Goal: Task Accomplishment & Management: Manage account settings

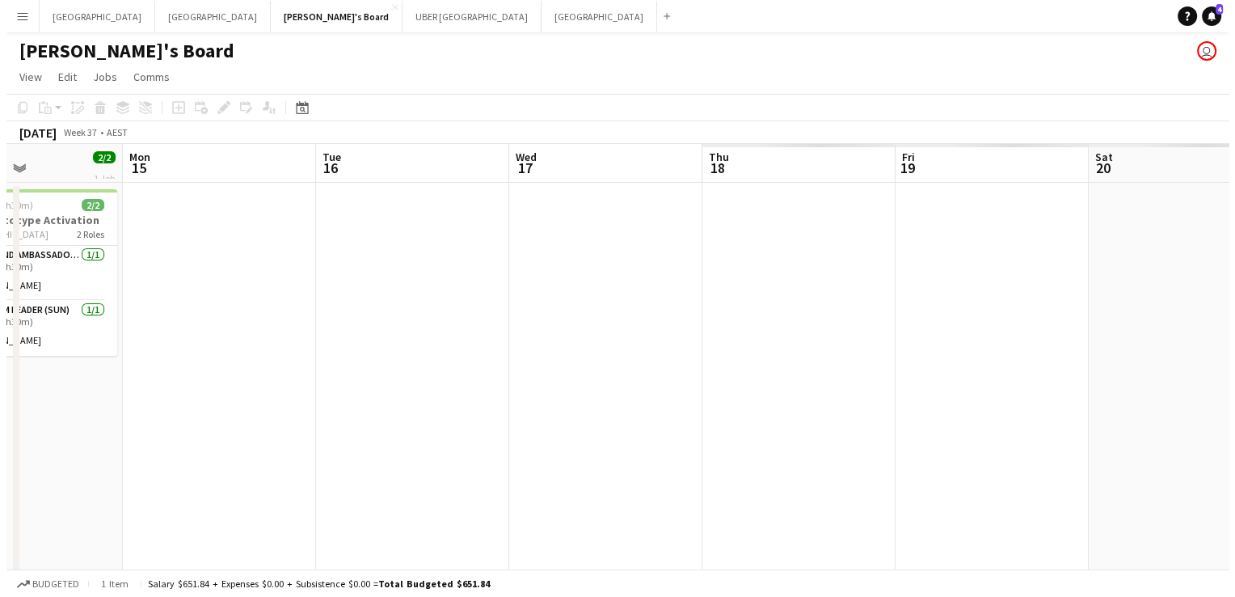
scroll to position [0, 465]
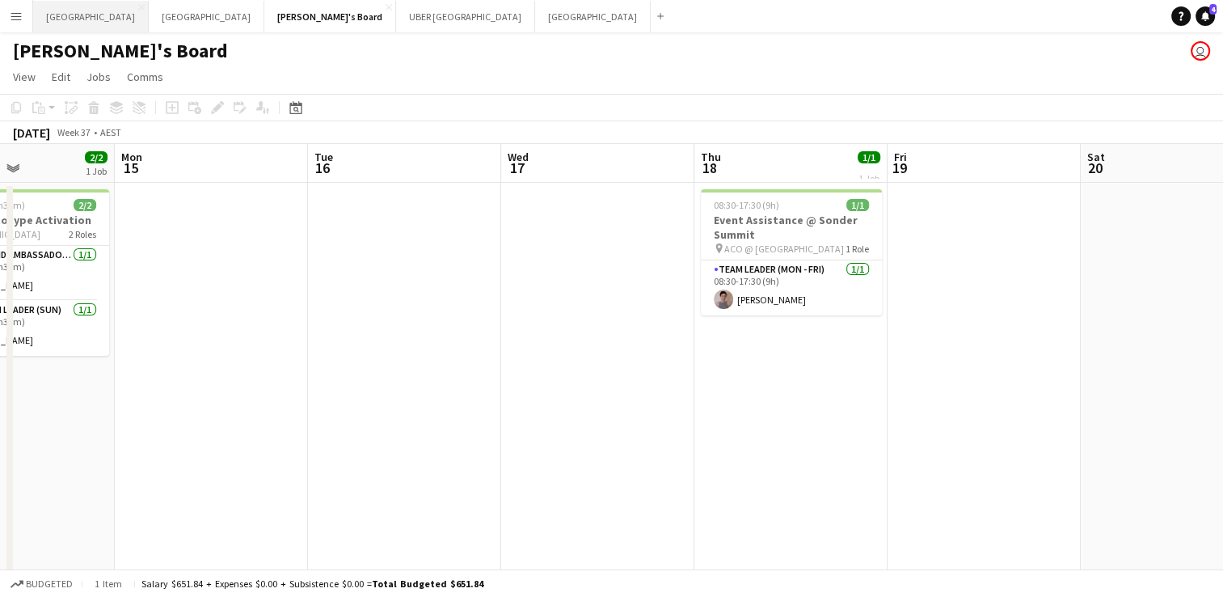
click at [55, 21] on button "Sydney Close" at bounding box center [91, 17] width 116 height 32
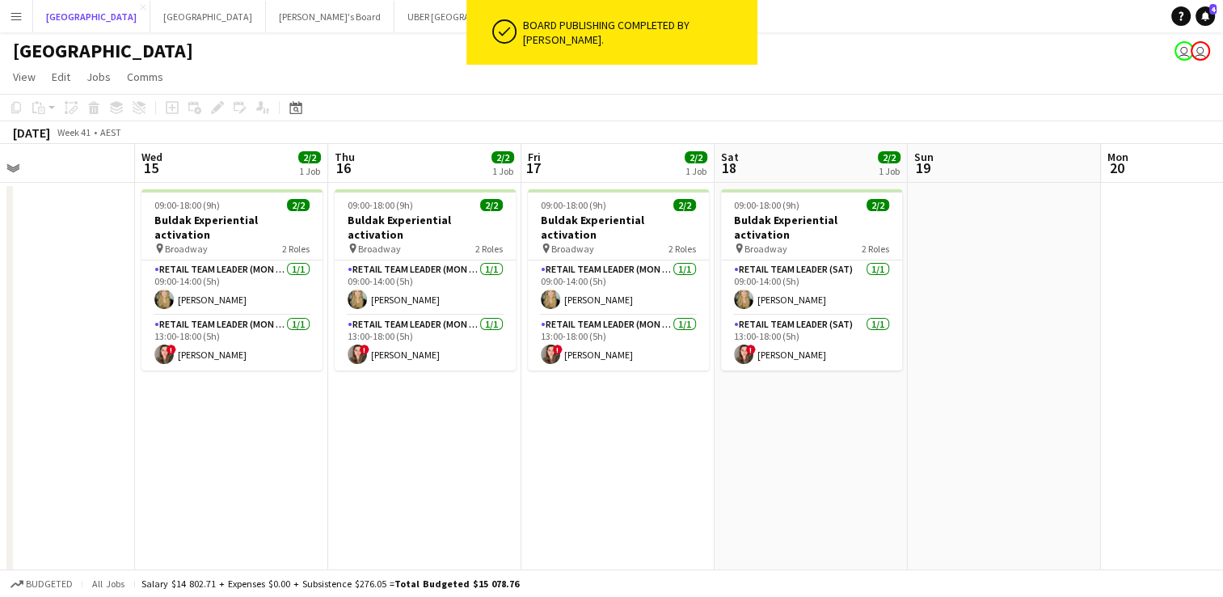
scroll to position [0, 445]
click at [383, 276] on app-card-role "RETAIL Team Leader (Mon - Fri) [DATE] 09:00-14:00 (5h) [PERSON_NAME]" at bounding box center [424, 287] width 181 height 55
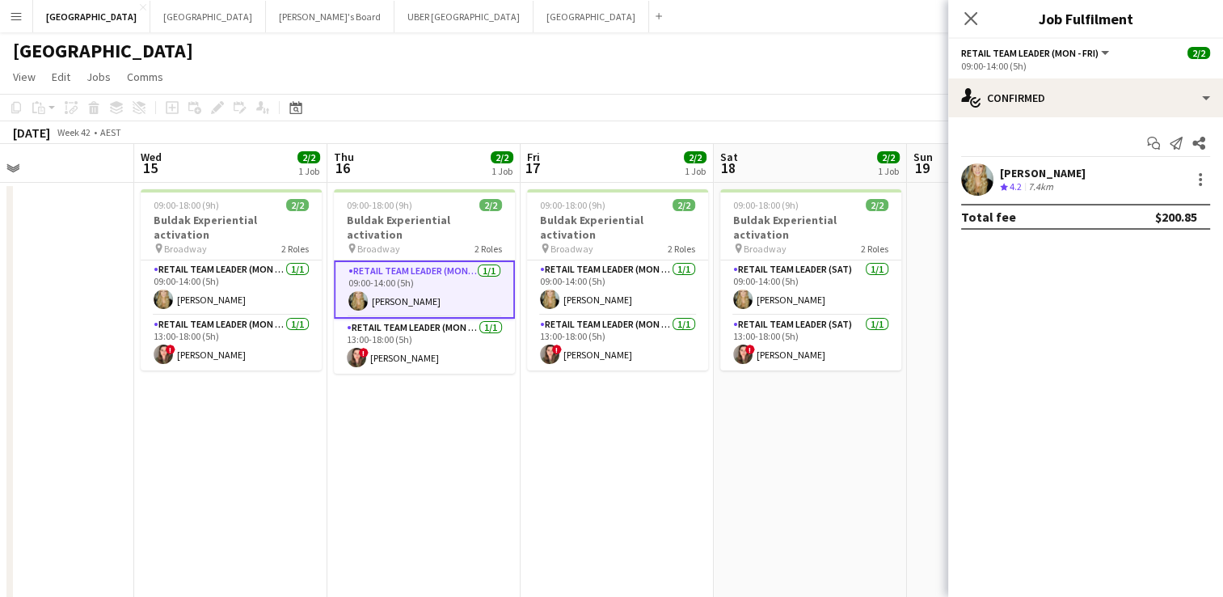
click at [1022, 171] on div "[PERSON_NAME]" at bounding box center [1043, 173] width 86 height 15
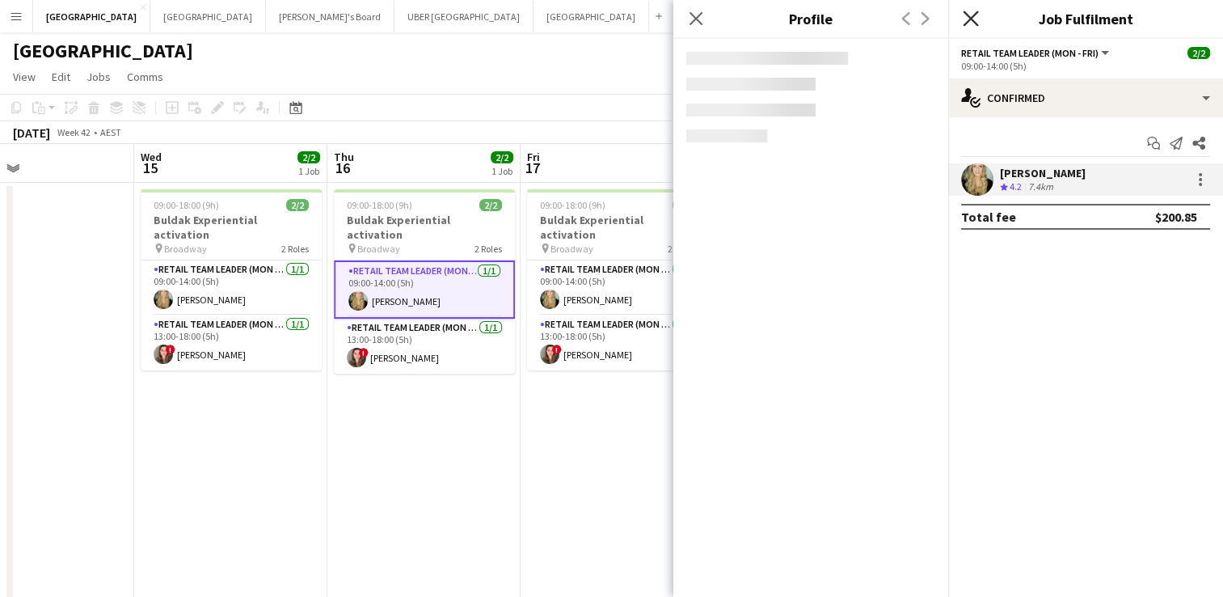
click at [970, 18] on icon at bounding box center [970, 18] width 15 height 15
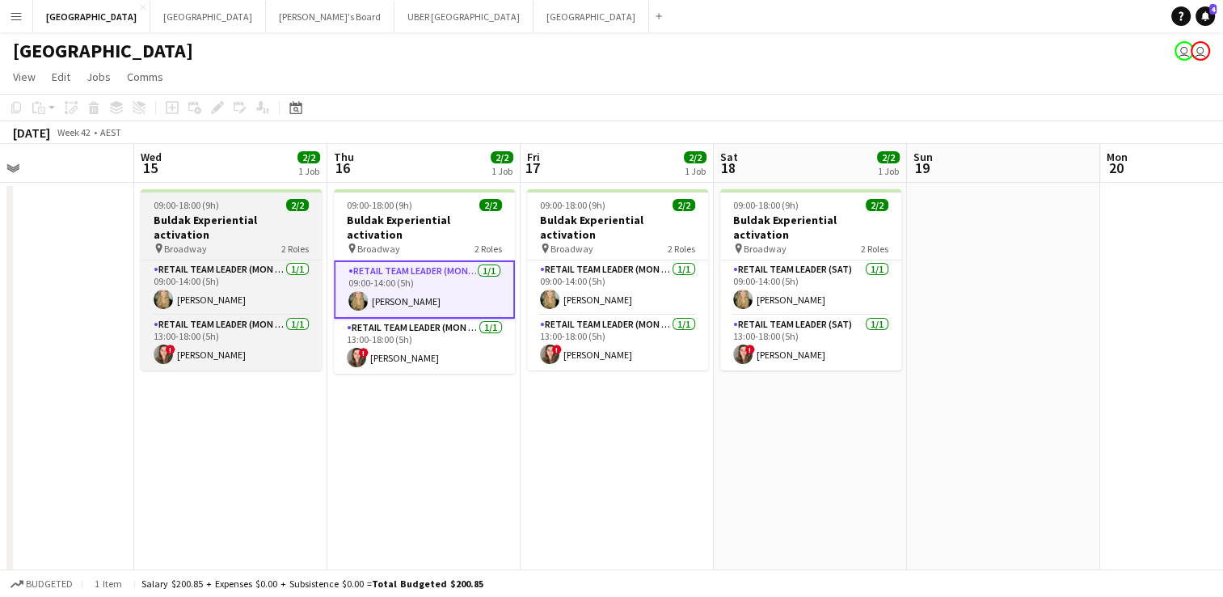
click at [254, 242] on div "pin Broadway 2 Roles" at bounding box center [231, 248] width 181 height 13
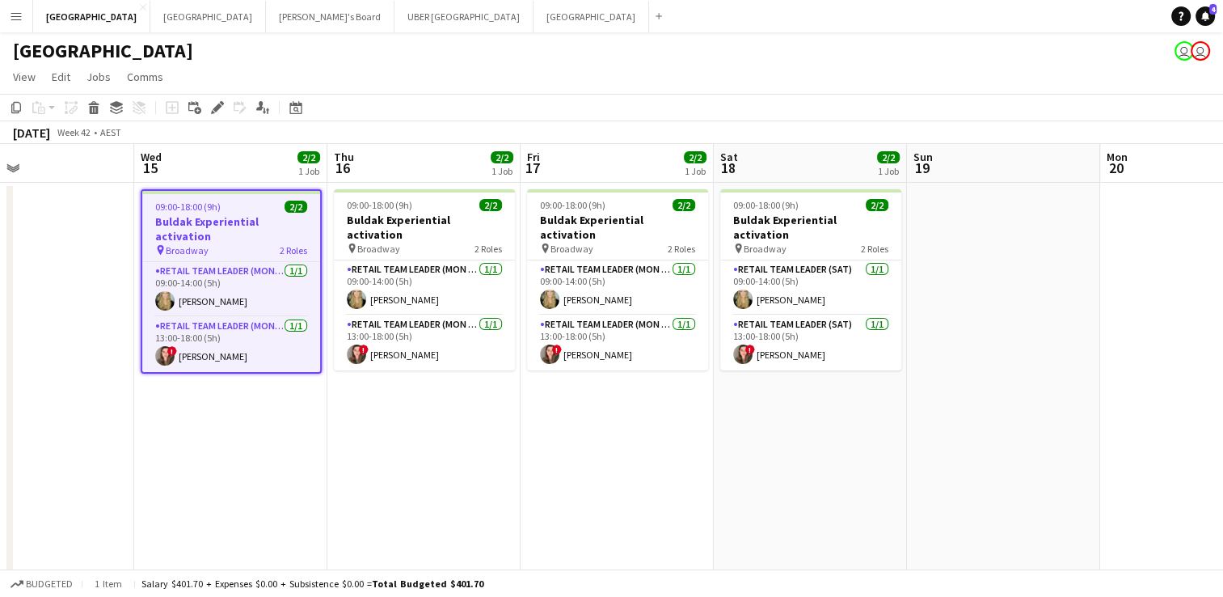
click at [241, 243] on app-job-card "09:00-18:00 (9h) 2/2 Buldak Experiential activation pin Broadway 2 Roles RETAIL…" at bounding box center [231, 281] width 181 height 184
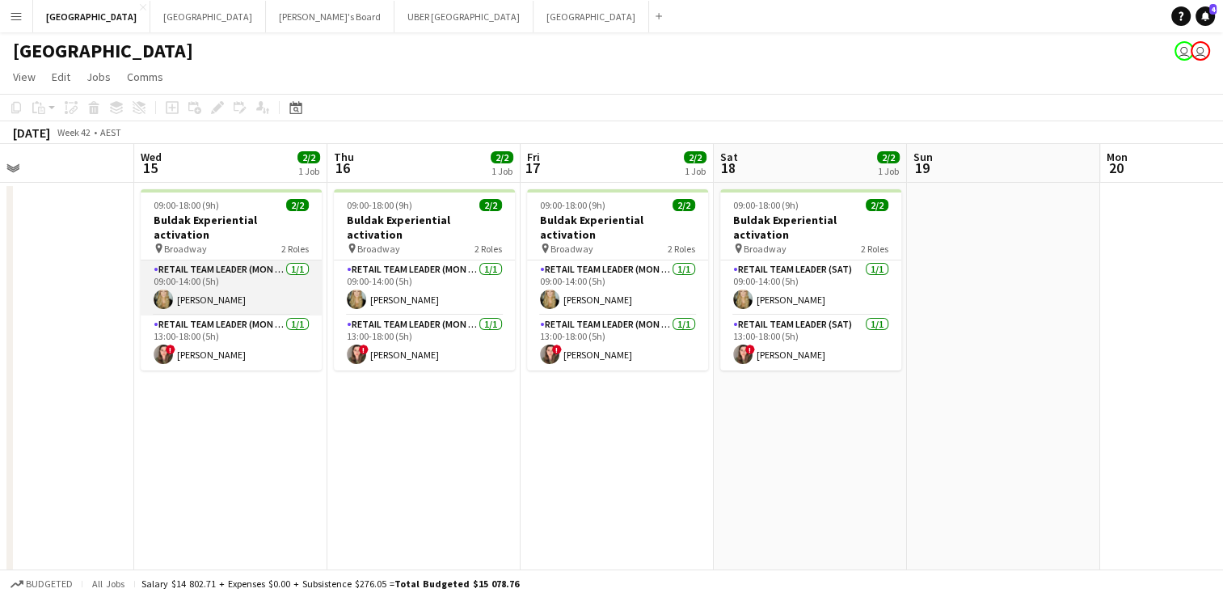
click at [230, 287] on app-card-role "RETAIL Team Leader (Mon - Fri) [DATE] 09:00-14:00 (5h) [PERSON_NAME]" at bounding box center [231, 287] width 181 height 55
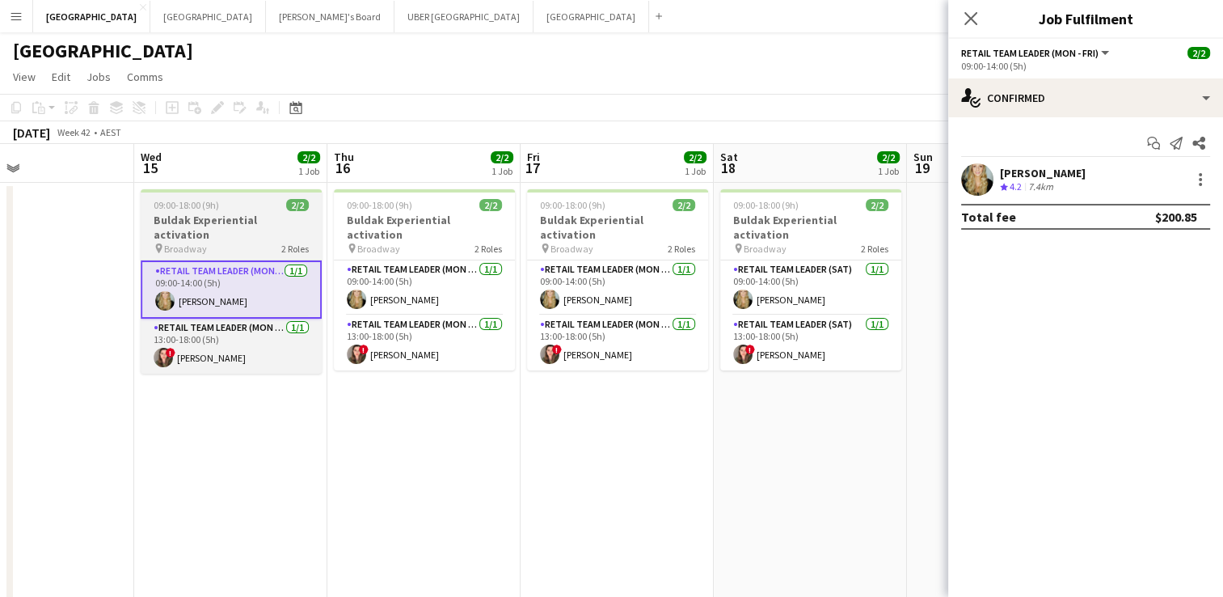
click at [237, 242] on div "pin Broadway 2 Roles" at bounding box center [231, 248] width 181 height 13
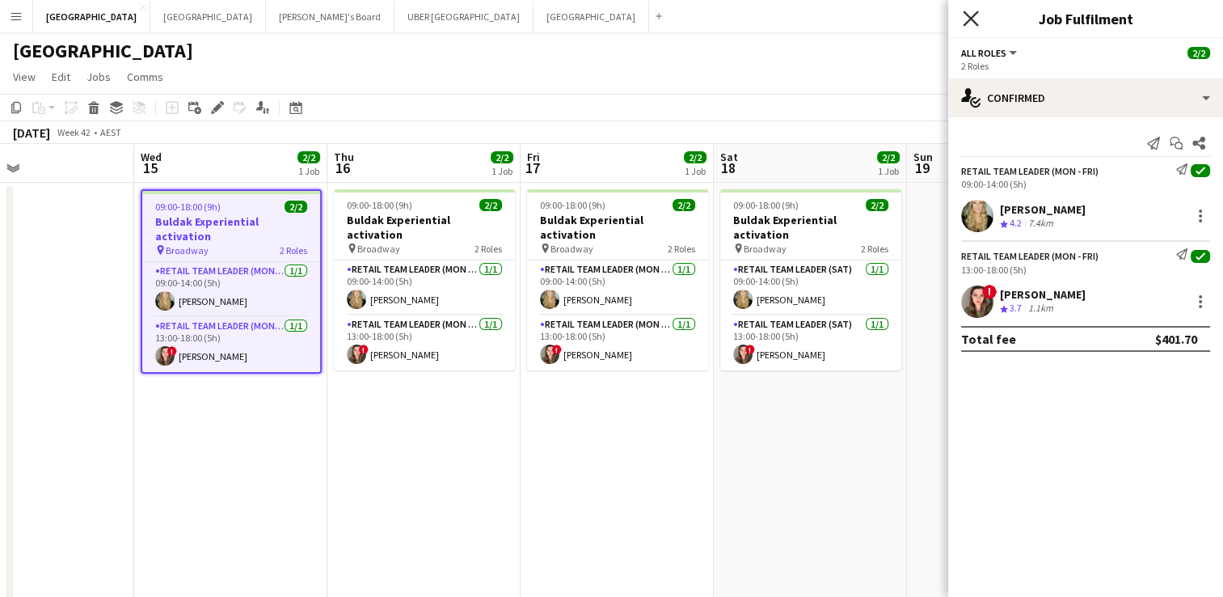
click at [967, 20] on icon at bounding box center [970, 18] width 15 height 15
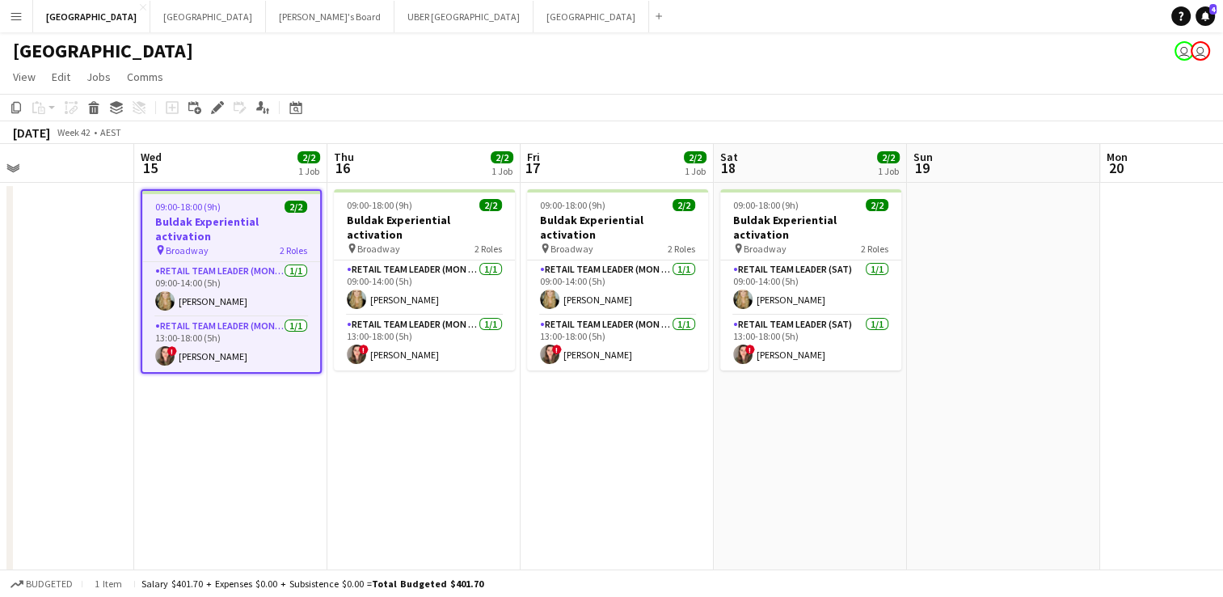
click at [265, 243] on div "pin Broadway 2 Roles" at bounding box center [231, 249] width 178 height 13
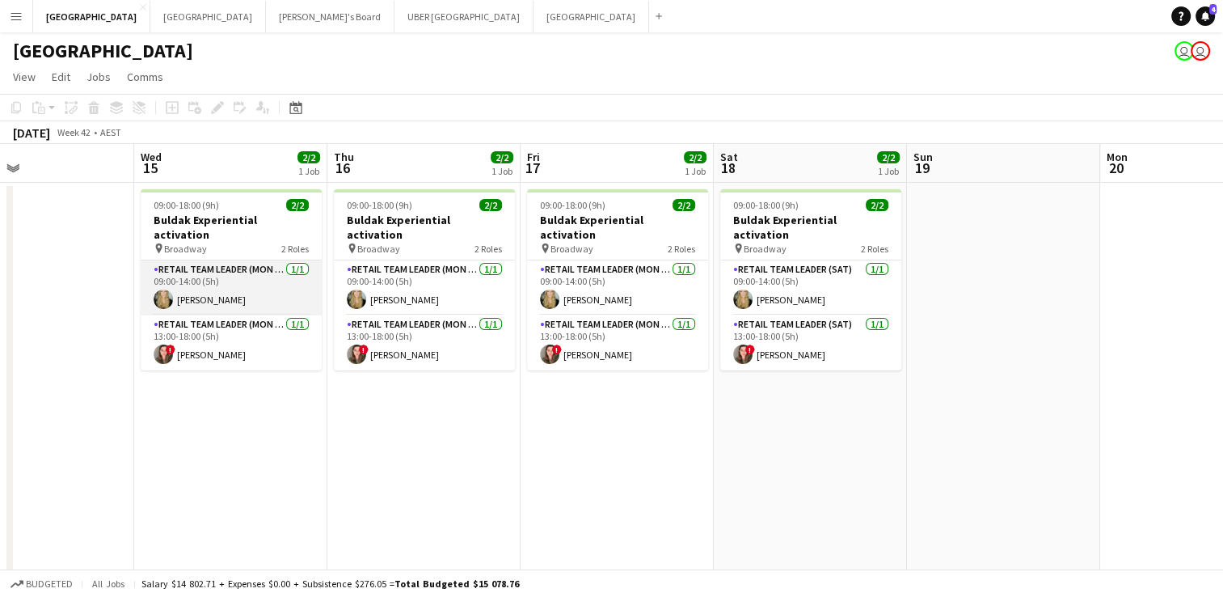
click at [242, 286] on app-card-role "RETAIL Team Leader (Mon - Fri) [DATE] 09:00-14:00 (5h) [PERSON_NAME]" at bounding box center [231, 287] width 181 height 55
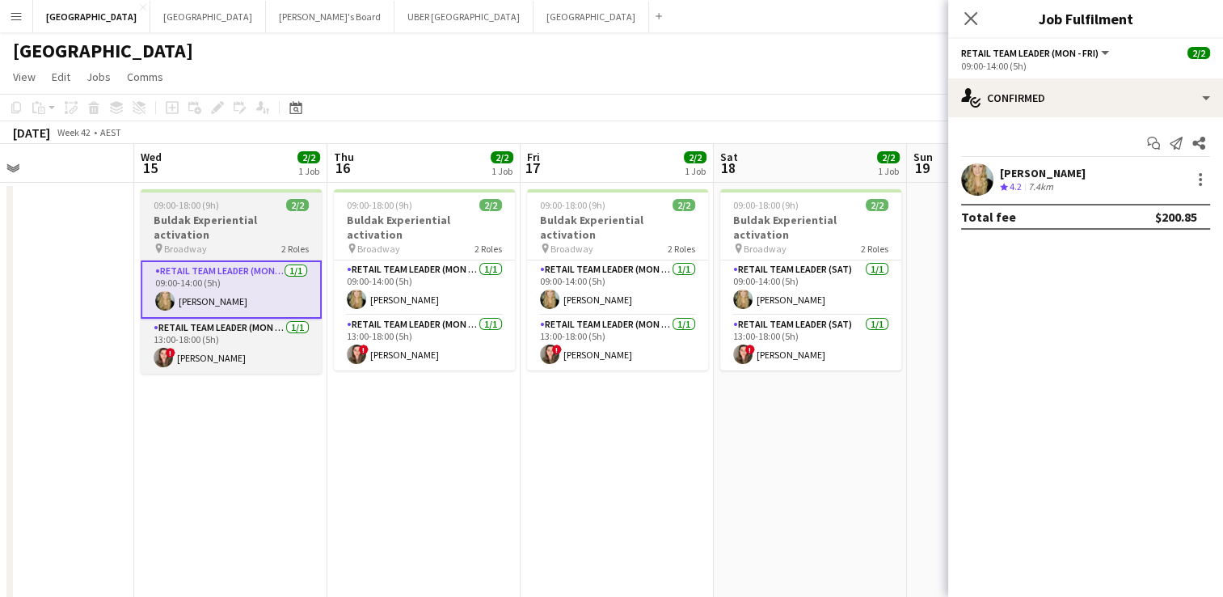
click at [234, 242] on div "pin Broadway 2 Roles" at bounding box center [231, 248] width 181 height 13
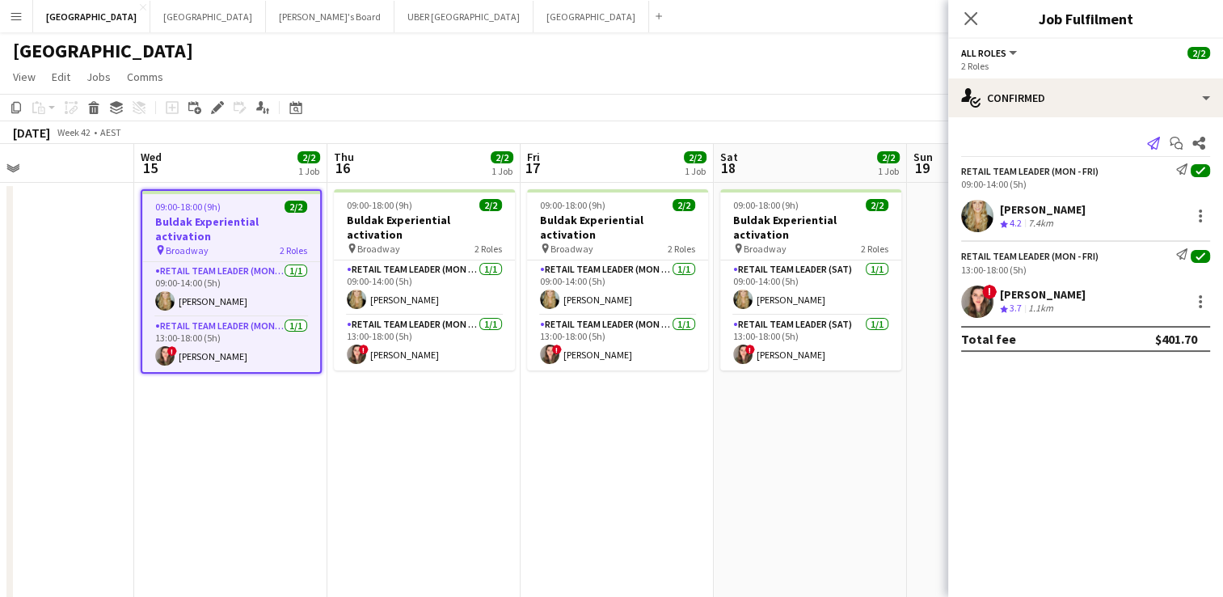
click at [1149, 144] on icon "Send notification" at bounding box center [1153, 143] width 13 height 13
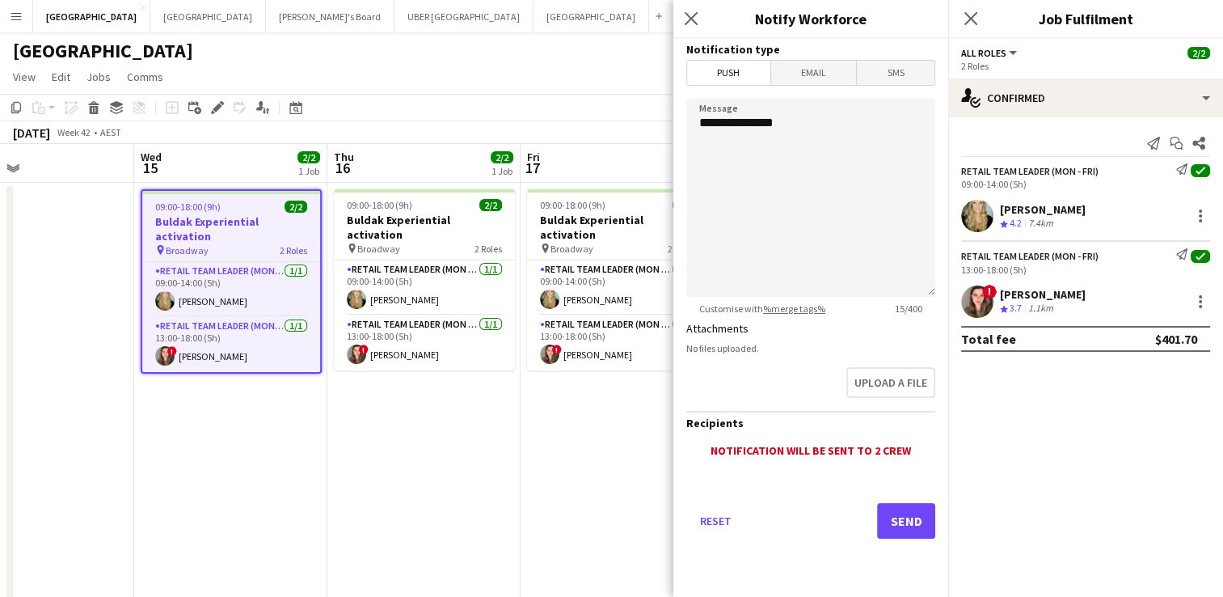
click at [812, 79] on span "Email" at bounding box center [814, 73] width 86 height 24
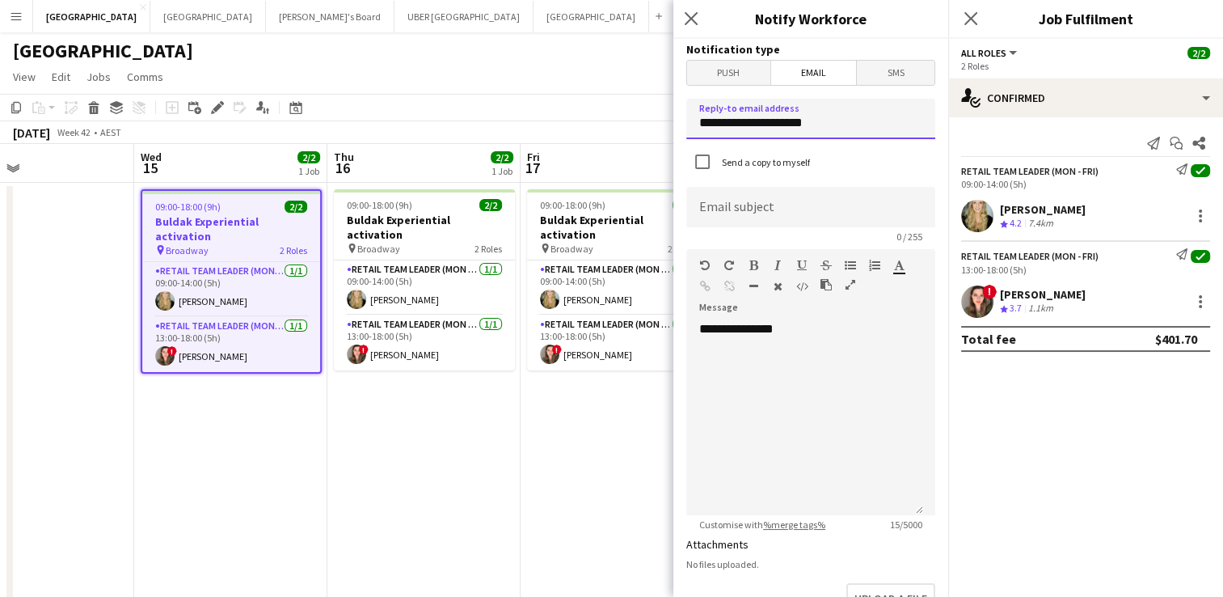
drag, startPoint x: 862, startPoint y: 120, endPoint x: 647, endPoint y: 109, distance: 215.3
click at [647, 109] on body "Menu Boards Boards Boards All jobs Status Workforce Workforce My Workforce Recr…" at bounding box center [611, 429] width 1223 height 858
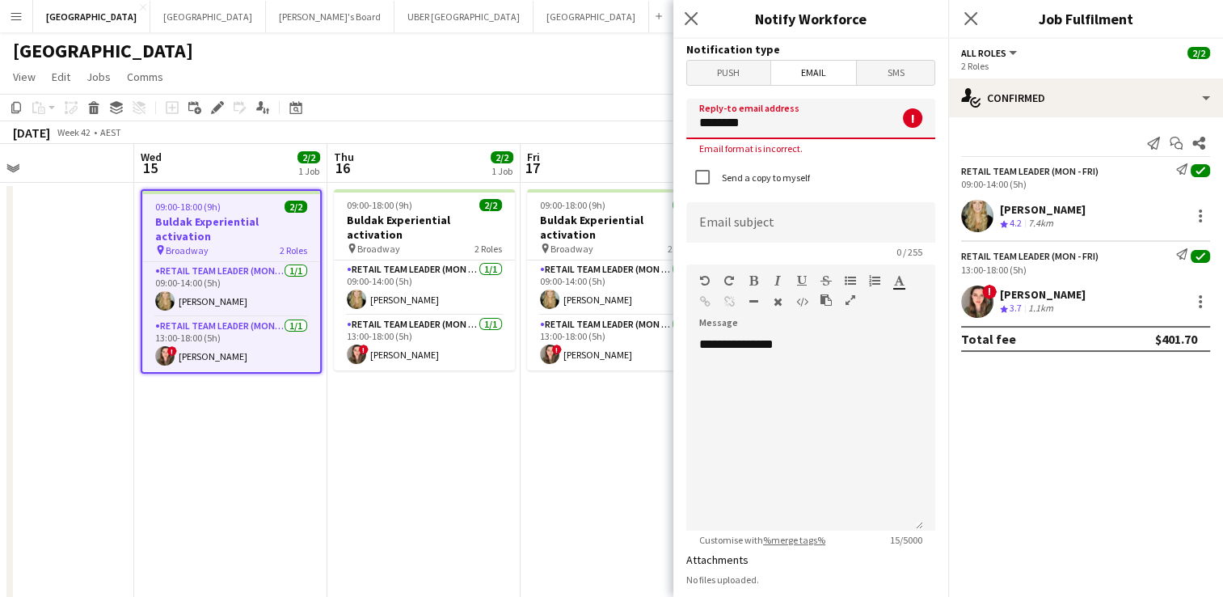
type input "**********"
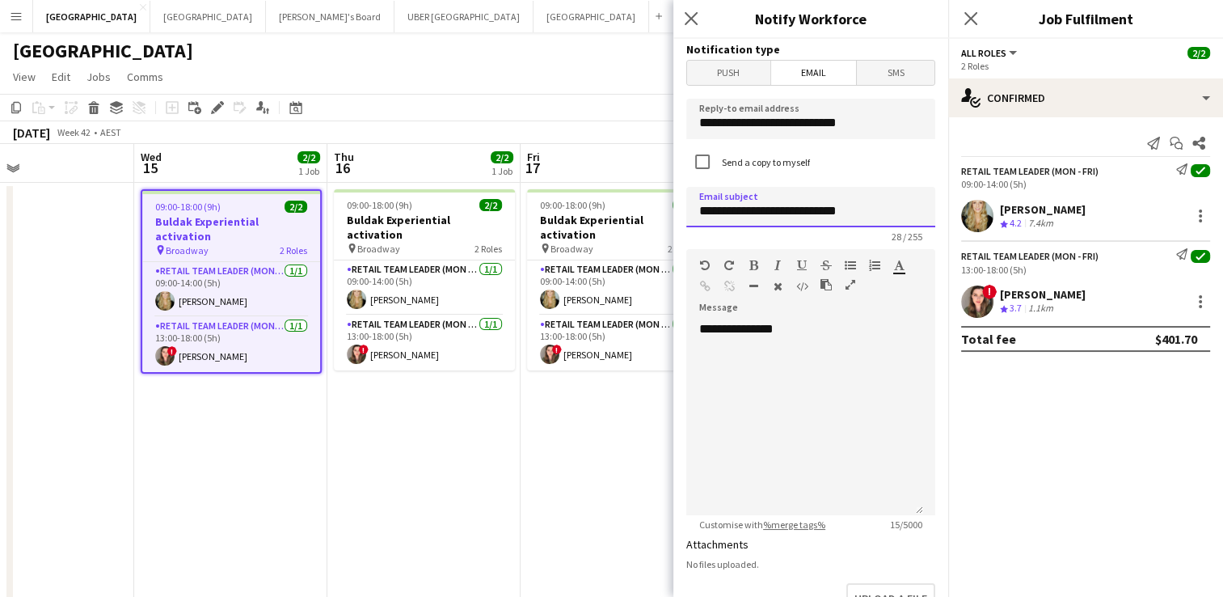
drag, startPoint x: 900, startPoint y: 207, endPoint x: 677, endPoint y: 215, distance: 223.2
click at [677, 215] on form "**********" at bounding box center [810, 488] width 275 height 899
type input "**********"
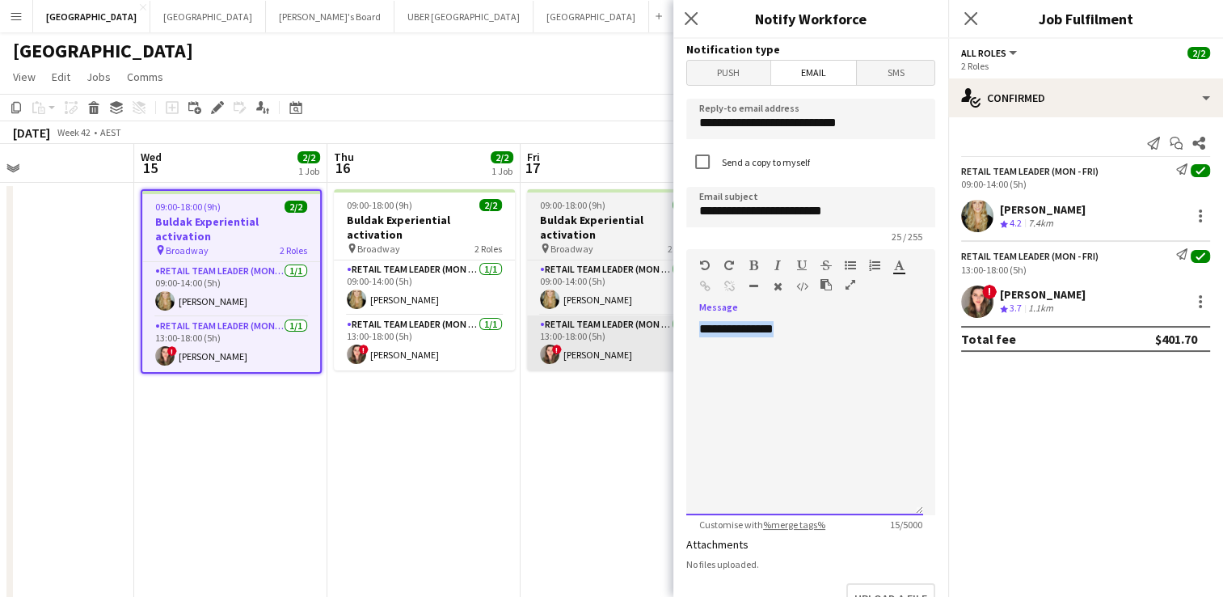
drag, startPoint x: 740, startPoint y: 328, endPoint x: 639, endPoint y: 327, distance: 100.2
click at [639, 327] on body "Menu Boards Boards Boards All jobs Status Workforce Workforce My Workforce Recr…" at bounding box center [611, 429] width 1223 height 858
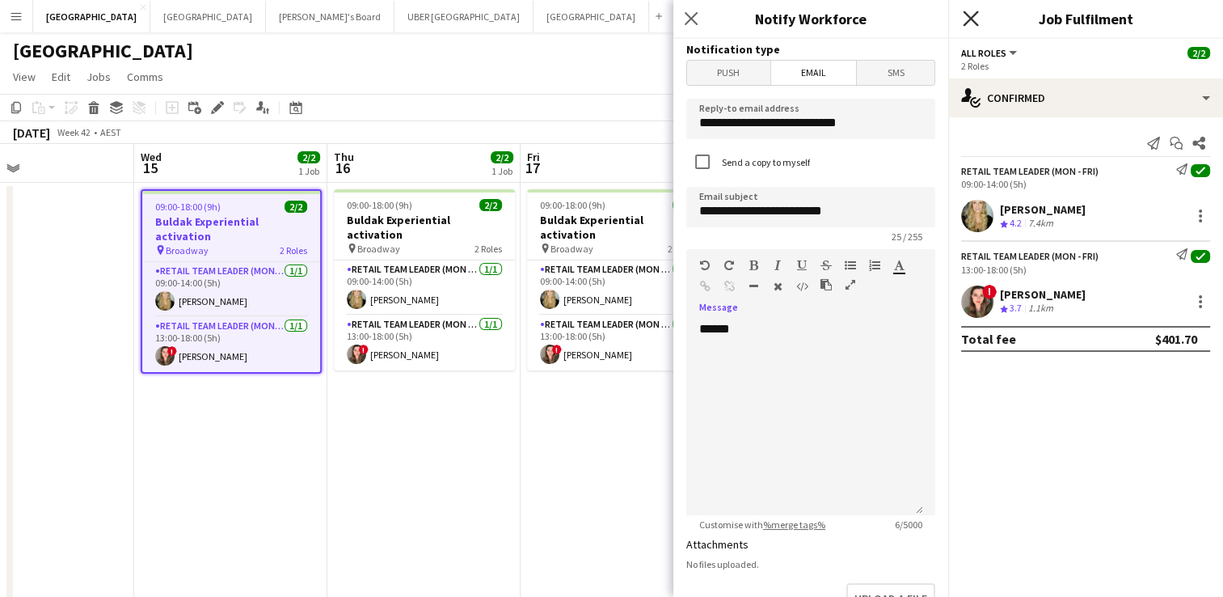
click at [971, 20] on icon at bounding box center [970, 18] width 15 height 15
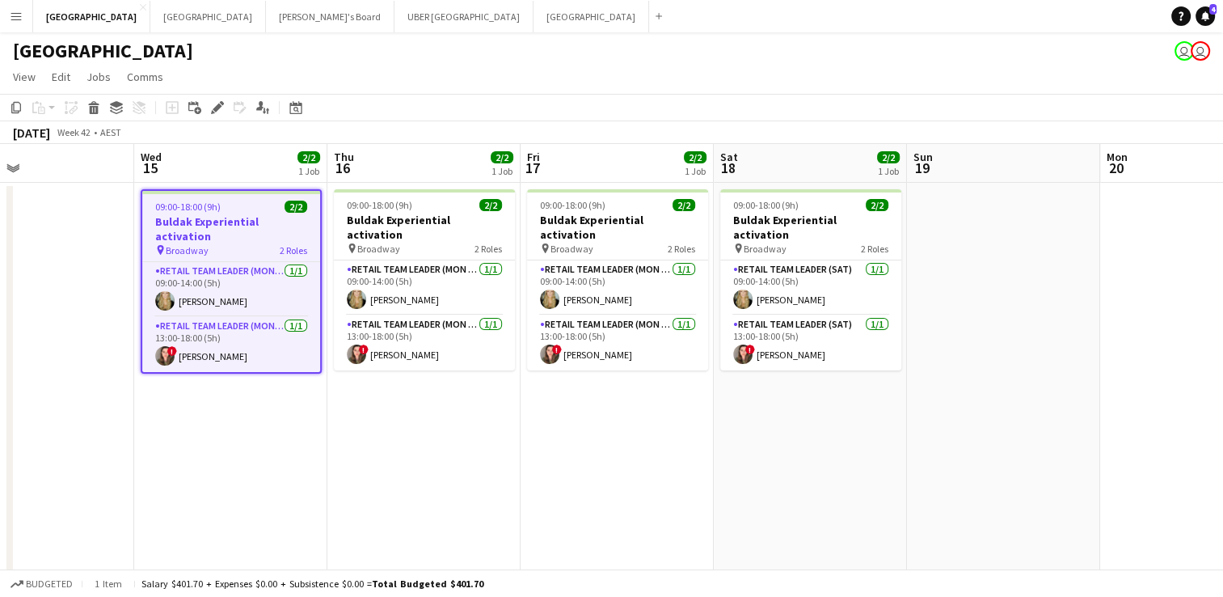
click at [375, 394] on app-date-cell "09:00-18:00 (9h) 2/2 Buldak Experiential activation pin Broadway 2 Roles RETAIL…" at bounding box center [423, 506] width 193 height 647
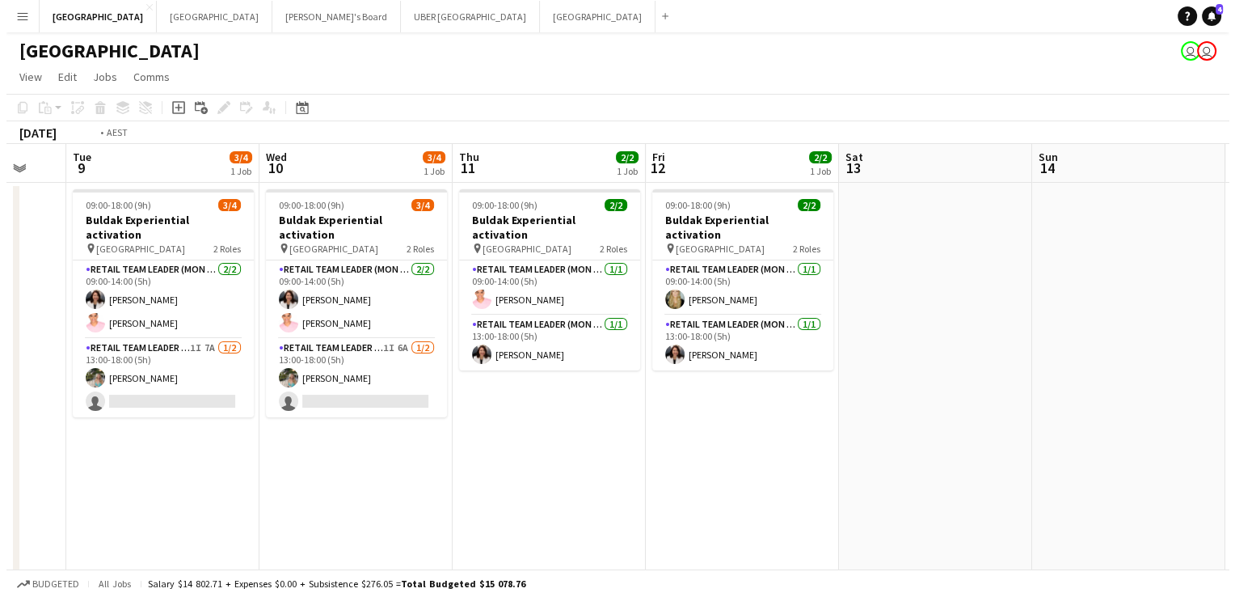
scroll to position [0, 486]
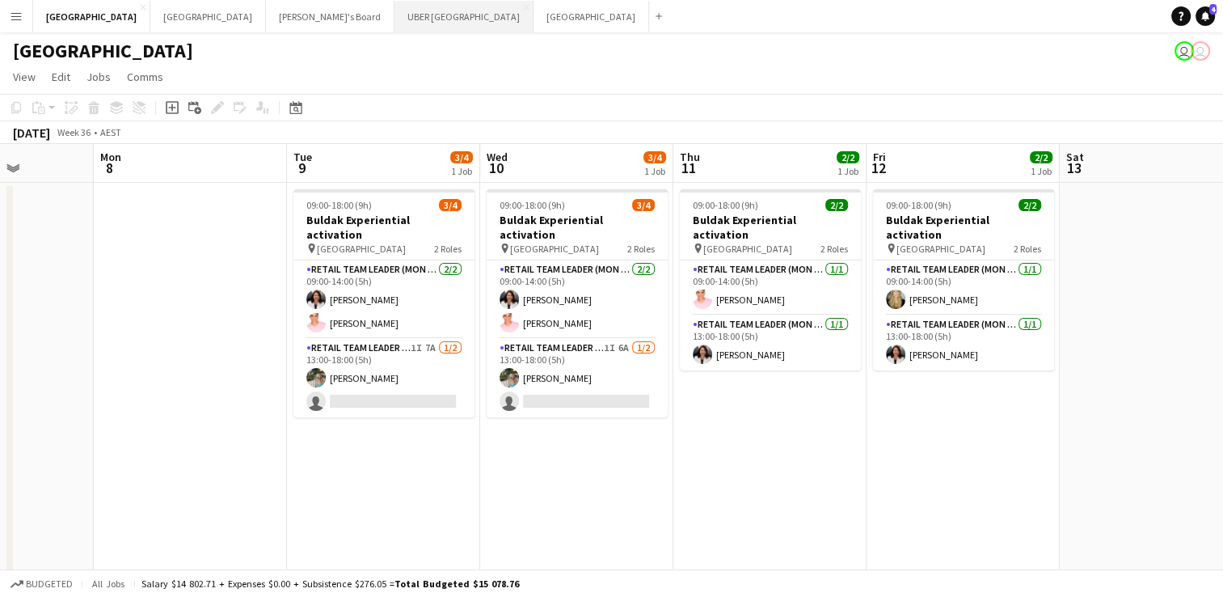
click at [394, 18] on button "UBER [GEOGRAPHIC_DATA] Close" at bounding box center [463, 17] width 139 height 32
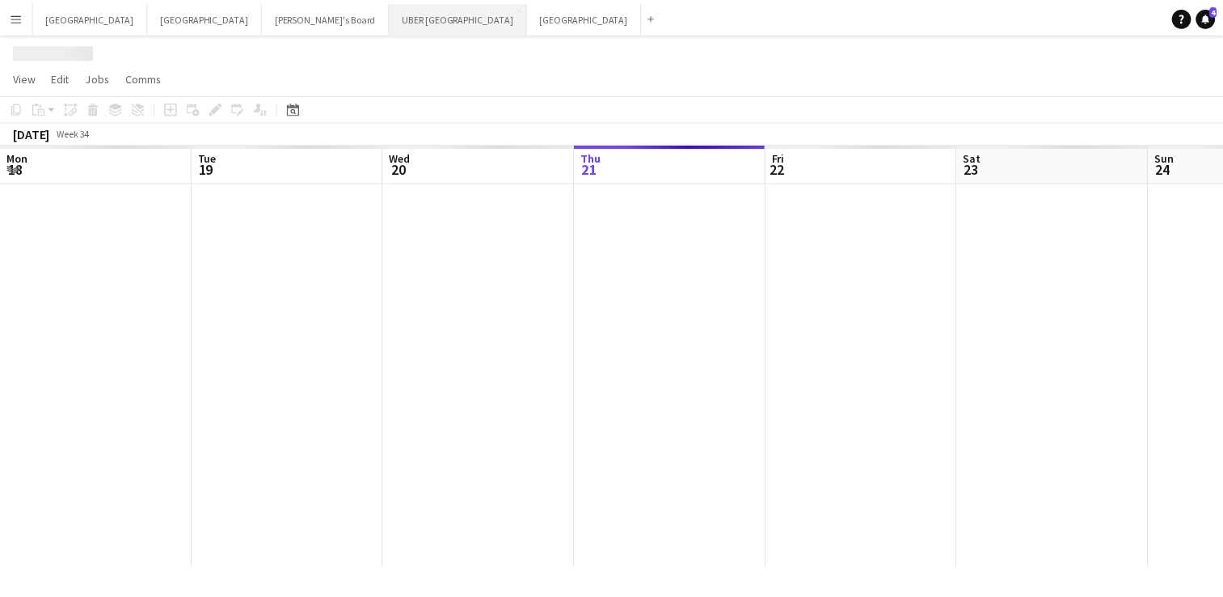
scroll to position [0, 386]
